Goal: Complete application form

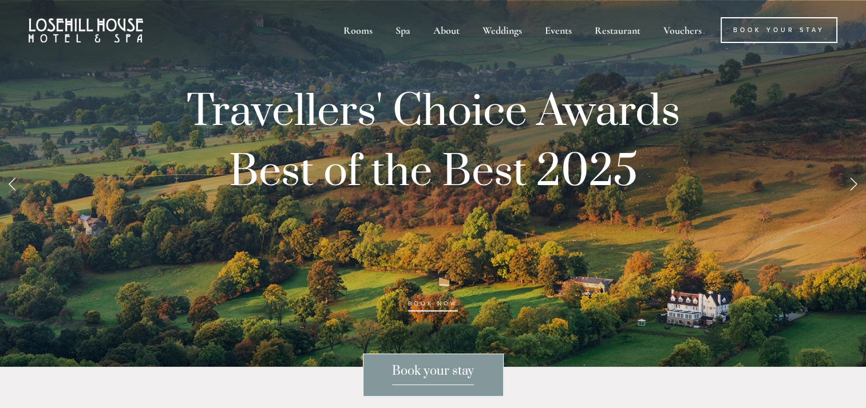
click at [556, 263] on p "Travellers' Choice Awards Best of the Best 2025 BOOK NOW" at bounding box center [433, 202] width 584 height 240
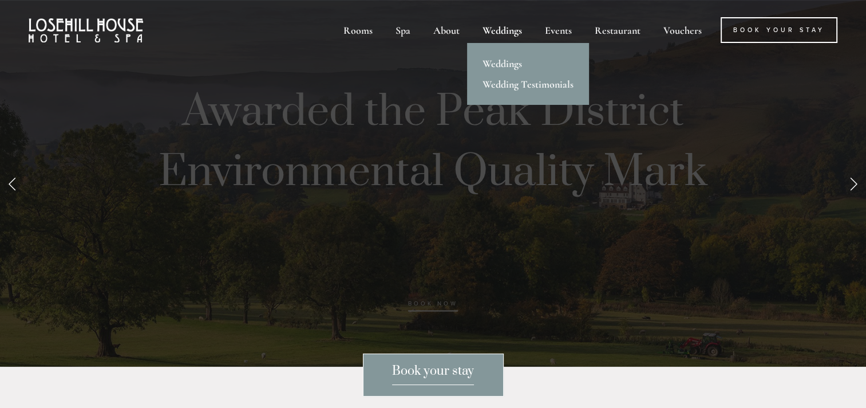
click at [508, 24] on div "Weddings" at bounding box center [502, 30] width 60 height 26
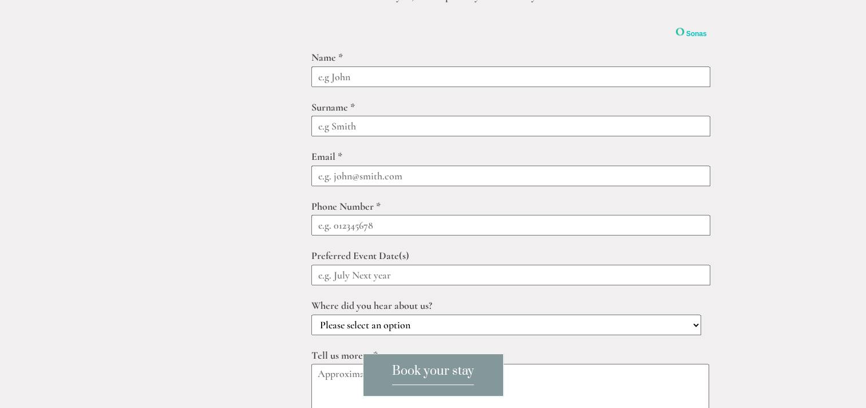
scroll to position [1305, 0]
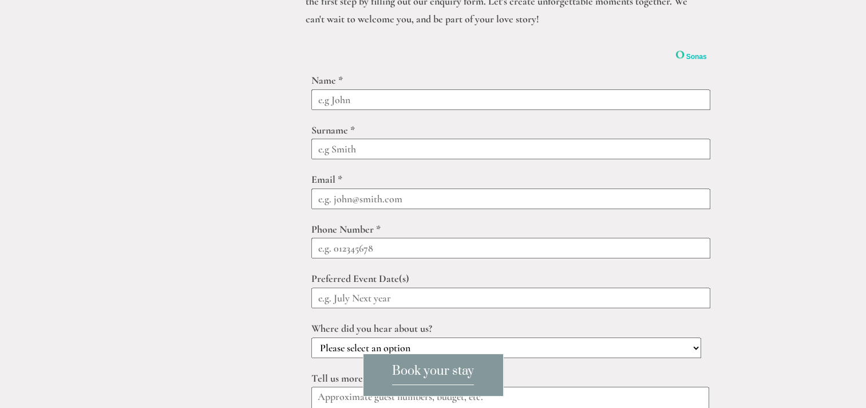
click at [449, 98] on input "text" at bounding box center [510, 99] width 399 height 21
type input "h"
type input "Holly"
click at [326, 149] on input "text" at bounding box center [510, 149] width 399 height 21
type input "Watt"
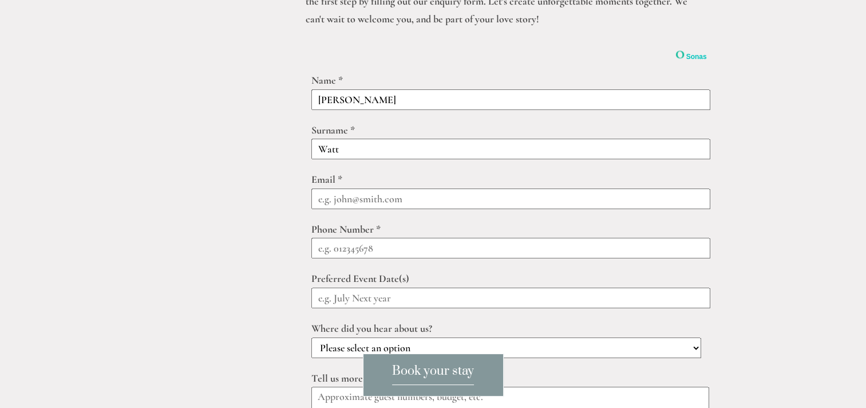
click at [559, 199] on input "email" at bounding box center [510, 198] width 399 height 21
type input "hollyis@hotmail.co.uk"
type input "07932770895"
click at [466, 294] on input "text" at bounding box center [510, 297] width 399 height 21
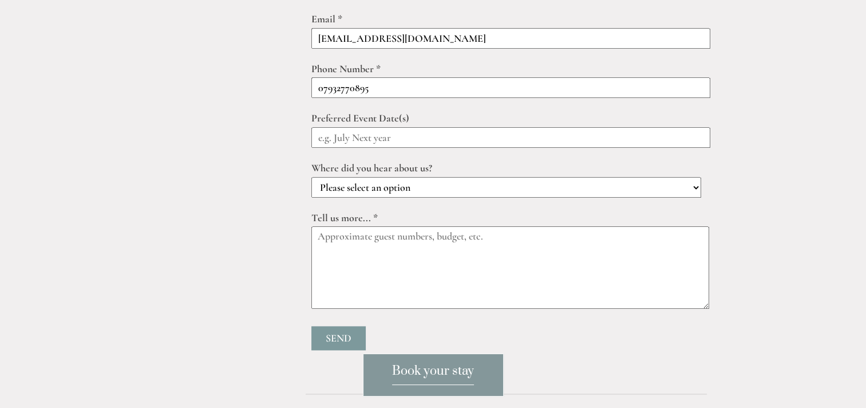
scroll to position [1488, 0]
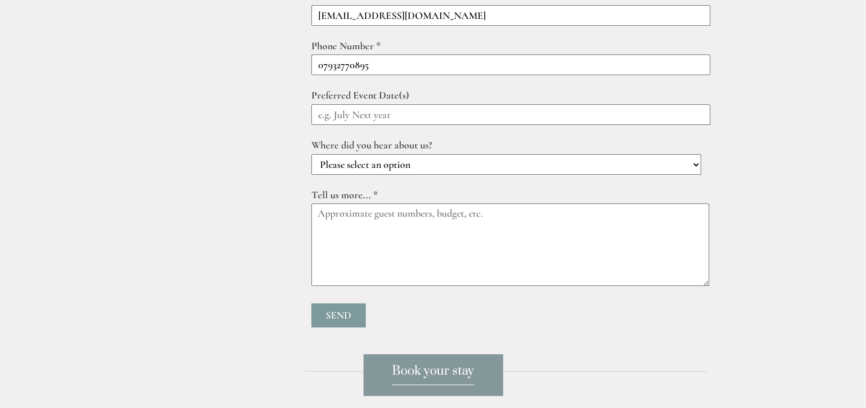
paste textarea "Good afternoon I am a local Bridal make up artist, I specialise in high quality…"
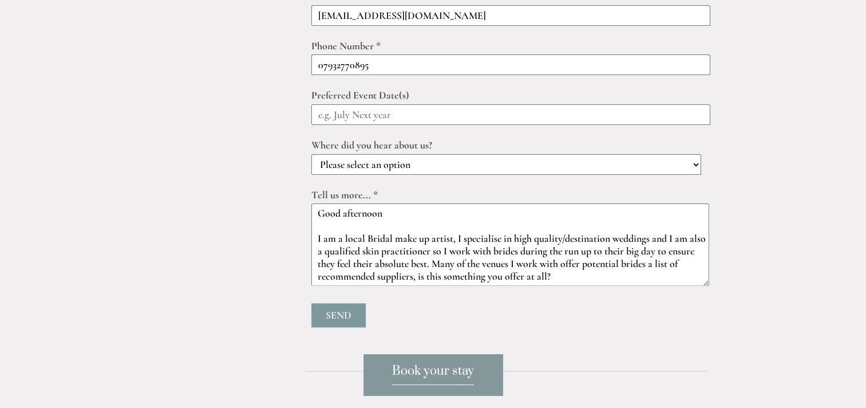
scroll to position [71, 0]
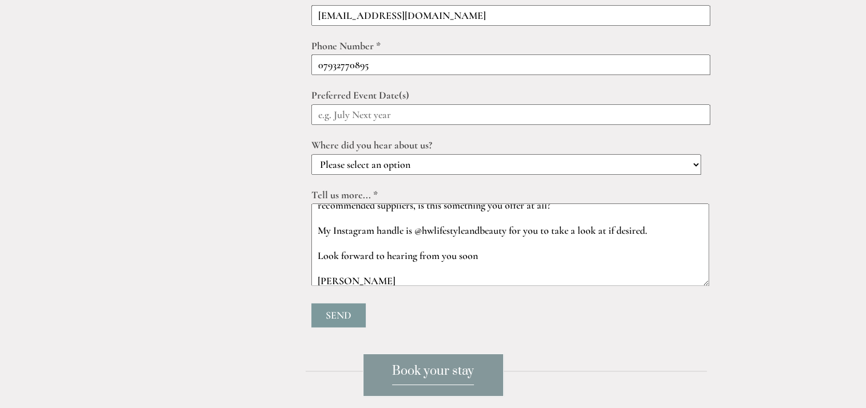
type textarea "Good afternoon I am a local Bridal make up artist, I specialise in high quality…"
click at [333, 311] on input "Send" at bounding box center [338, 315] width 54 height 24
type input "Submitting..."
